Goal: Information Seeking & Learning: Learn about a topic

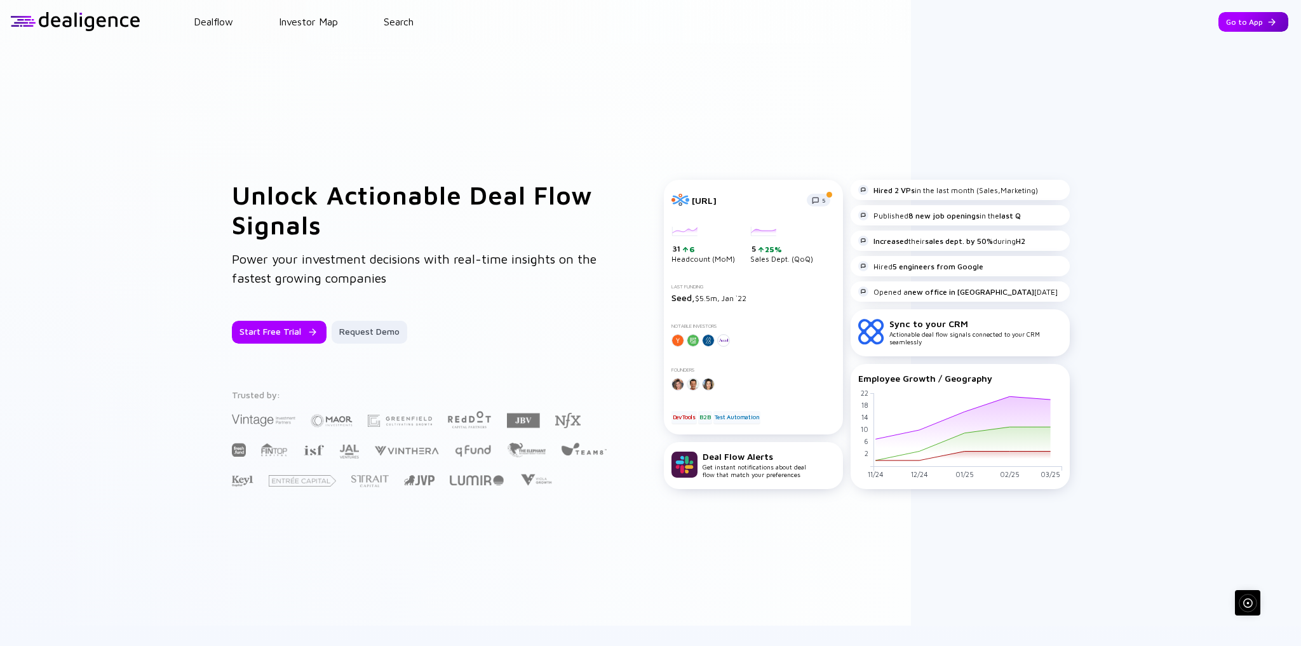
click at [1240, 19] on div "Go to App" at bounding box center [1253, 22] width 70 height 20
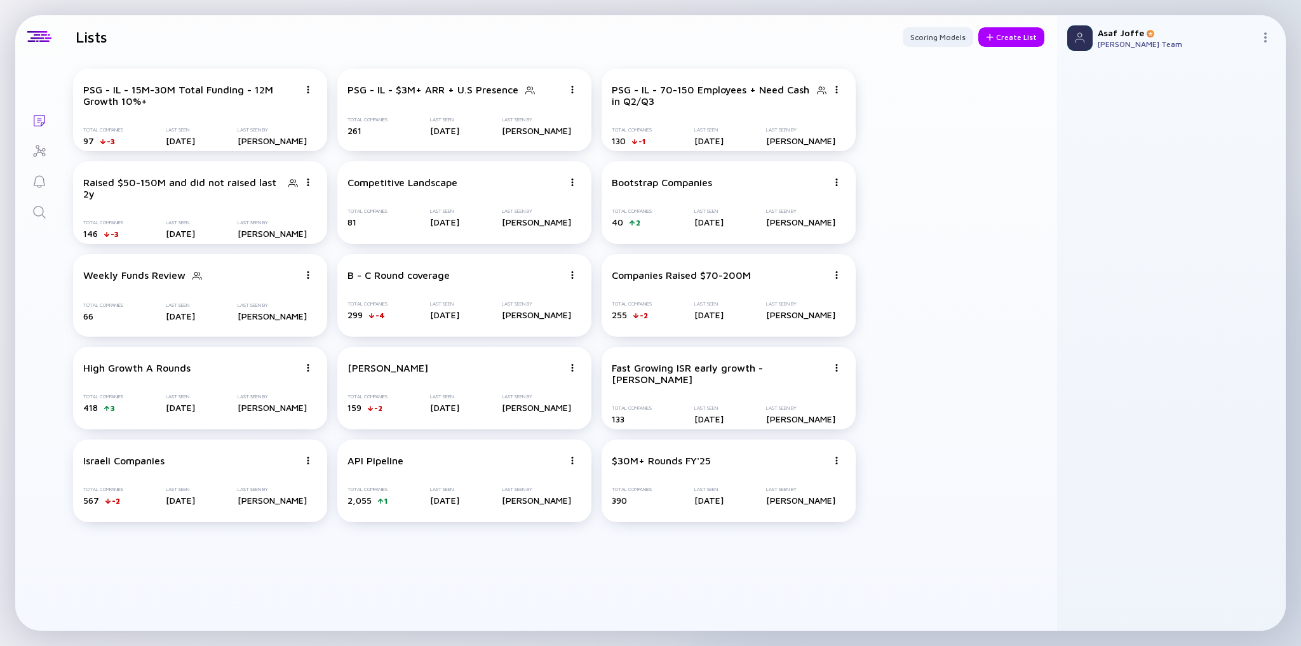
click at [39, 209] on icon "Search" at bounding box center [39, 212] width 15 height 15
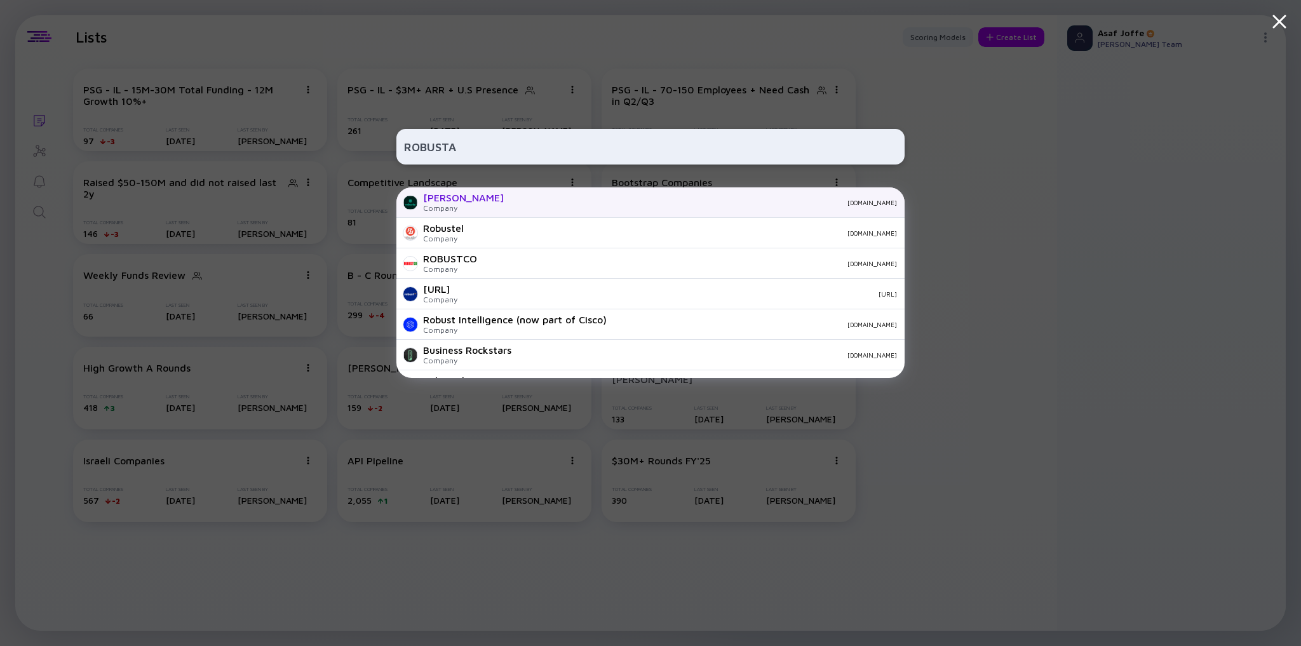
type input "ROBUSTA"
click at [523, 210] on div "Robusta Dev Company [DOMAIN_NAME]" at bounding box center [650, 202] width 508 height 30
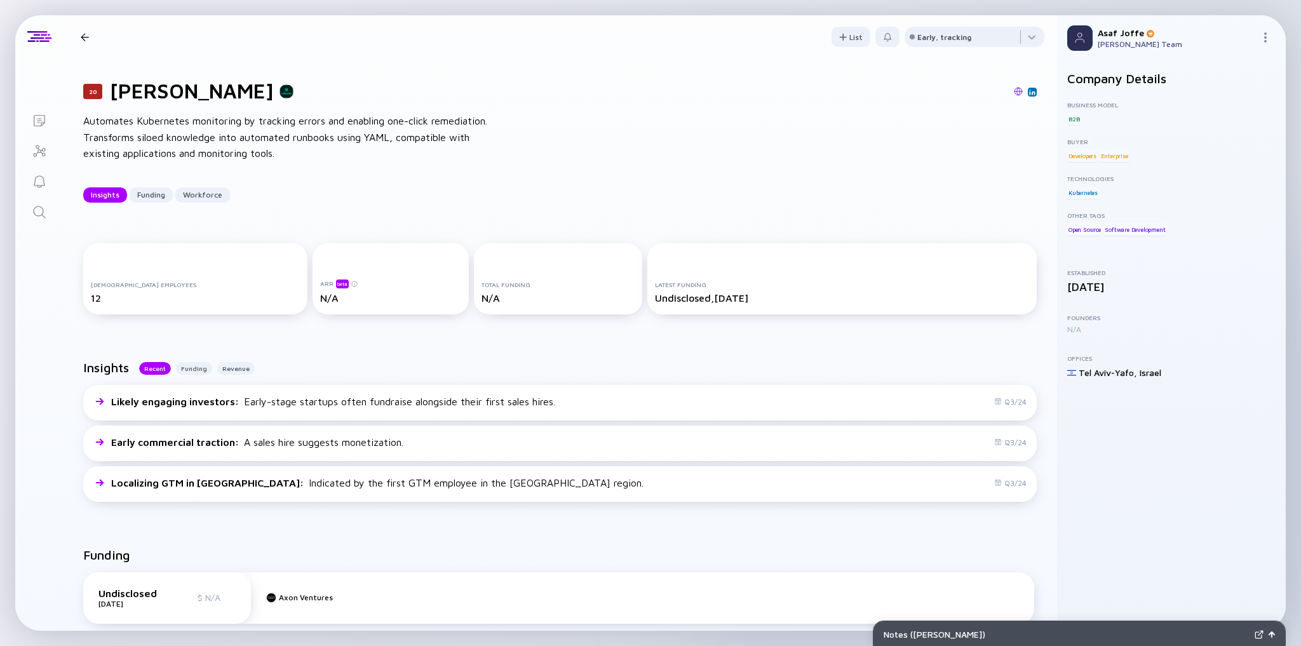
click at [37, 207] on icon "Search" at bounding box center [39, 212] width 15 height 15
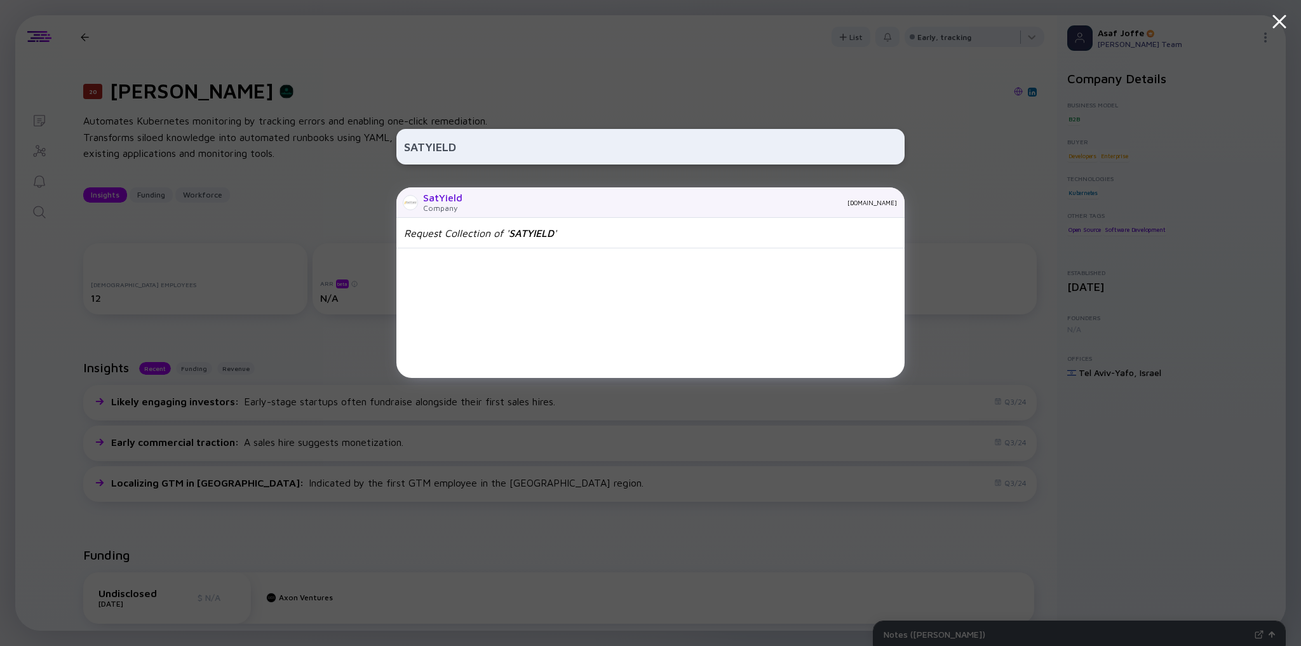
type input "SATYIELD"
click at [460, 206] on div "Company" at bounding box center [442, 208] width 39 height 10
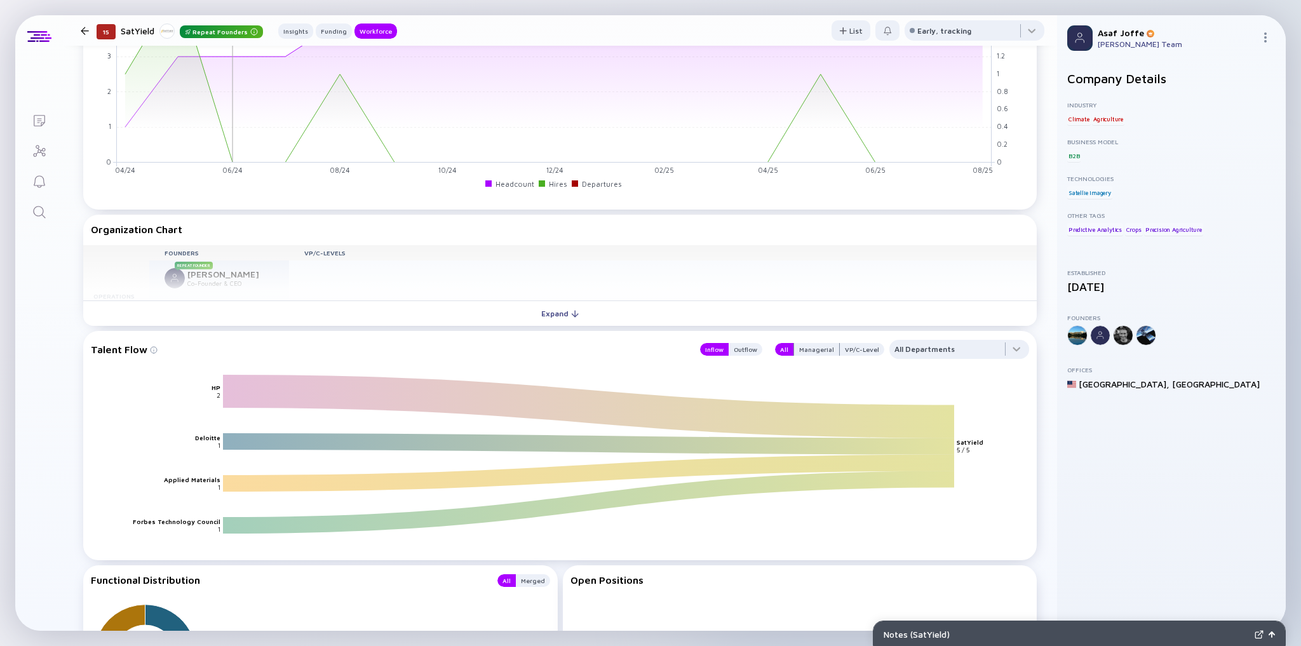
scroll to position [860, 0]
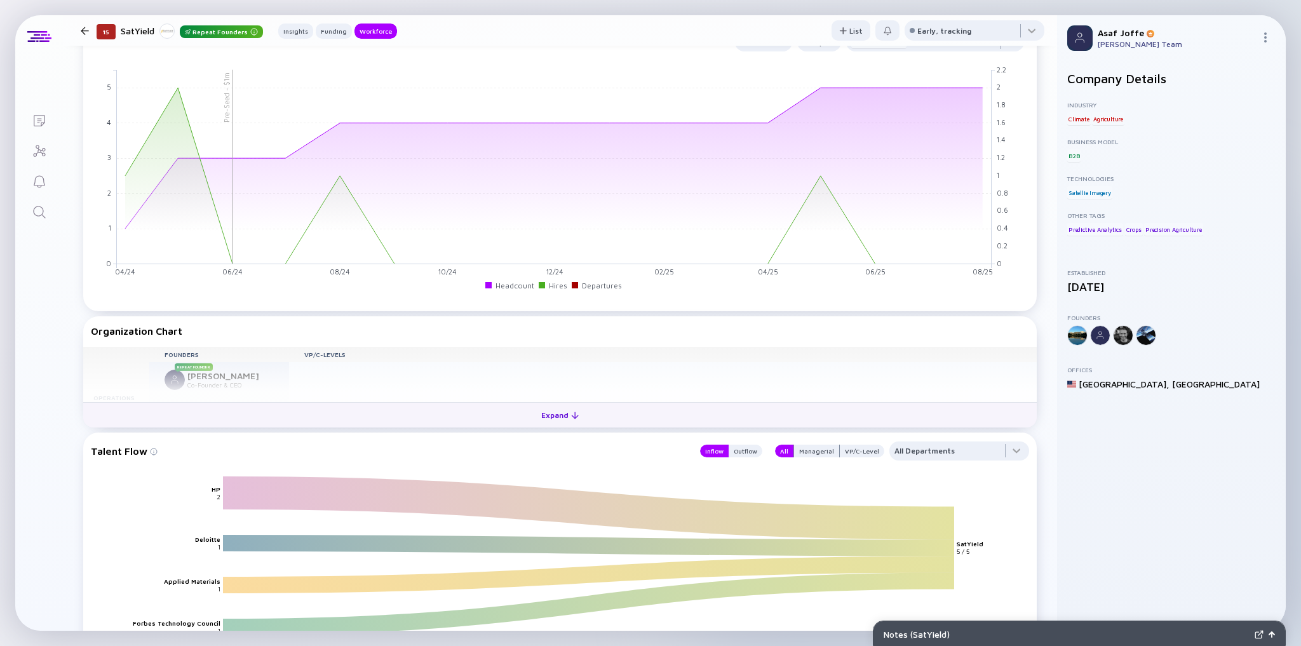
click at [426, 411] on button "Expand" at bounding box center [559, 414] width 953 height 25
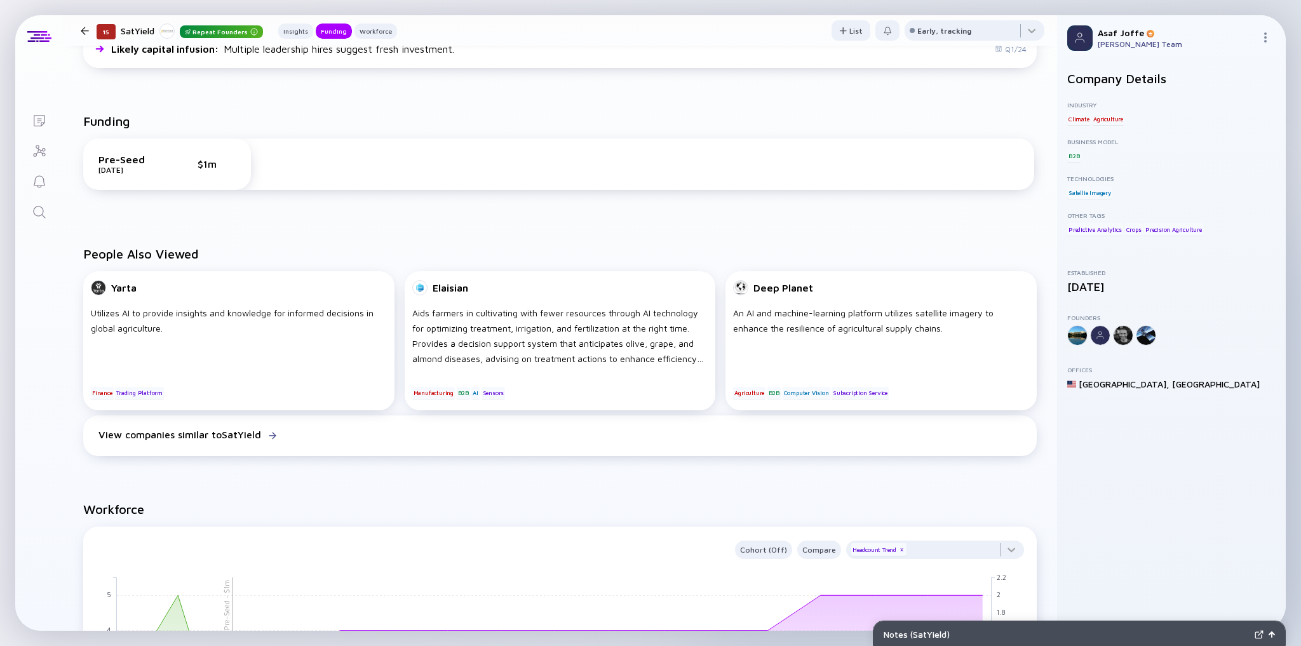
scroll to position [48, 0]
